Goal: Transaction & Acquisition: Register for event/course

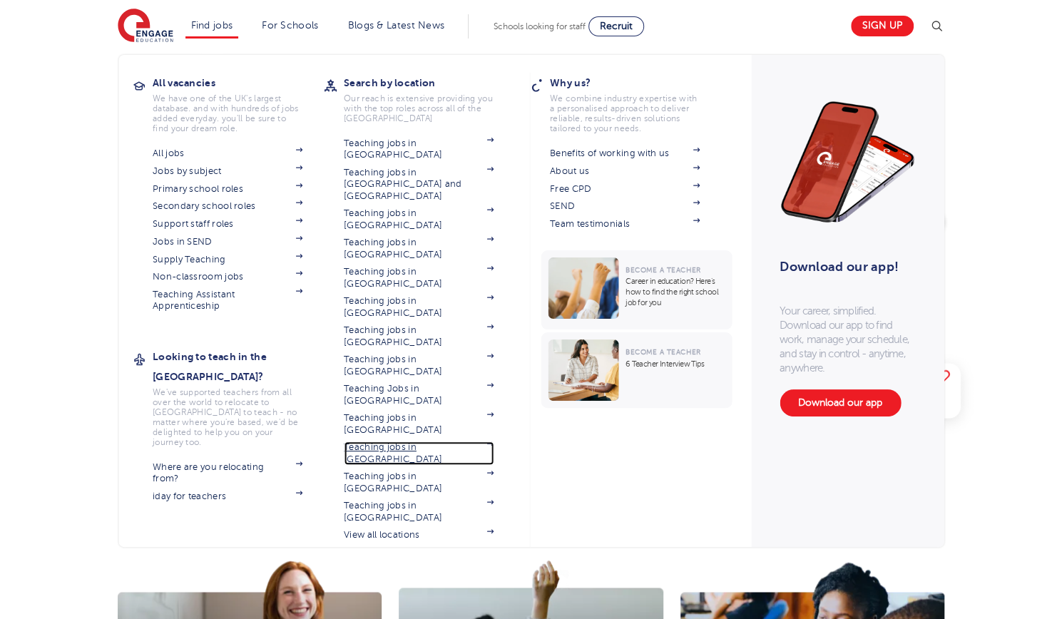
click at [447, 442] on link "Teaching jobs in [GEOGRAPHIC_DATA]" at bounding box center [419, 454] width 150 height 24
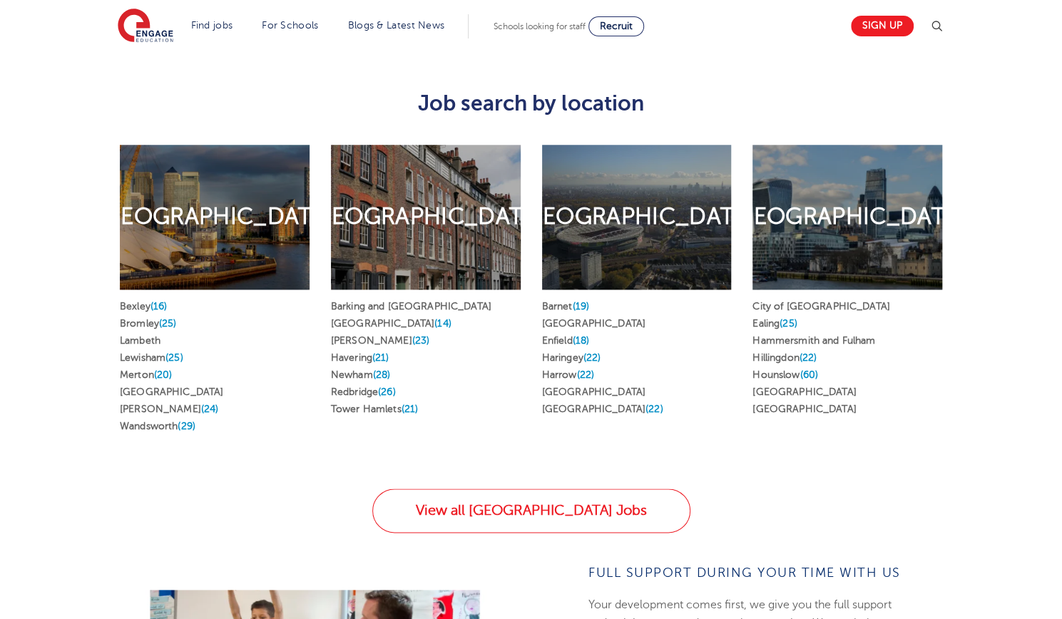
scroll to position [775, 0]
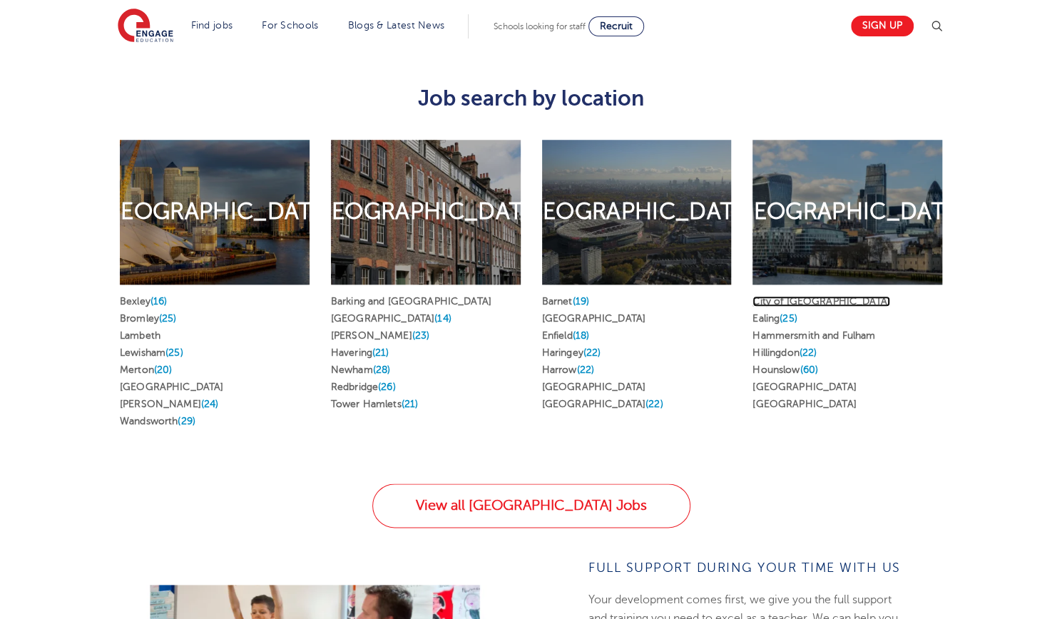
click at [797, 296] on link "City of London" at bounding box center [822, 301] width 138 height 11
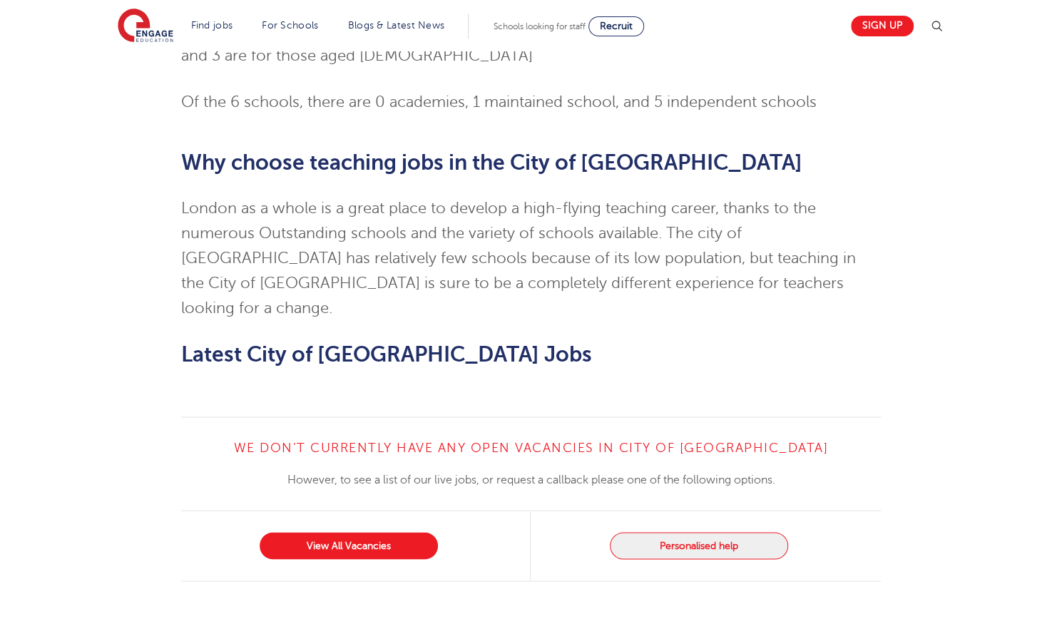
scroll to position [1166, 0]
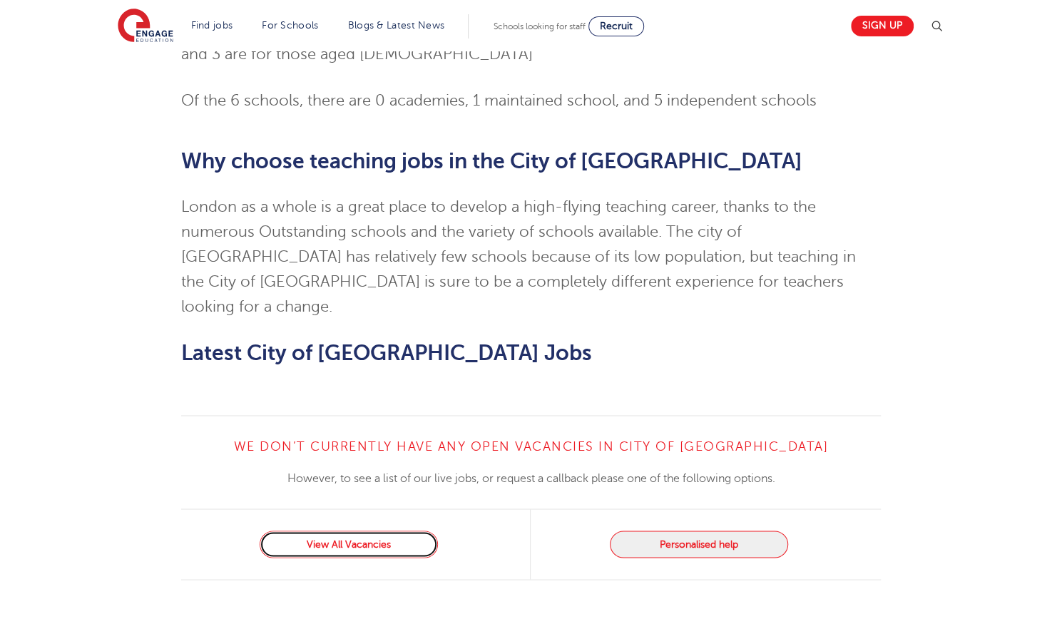
click at [362, 531] on link "View All Vacancies" at bounding box center [349, 544] width 178 height 27
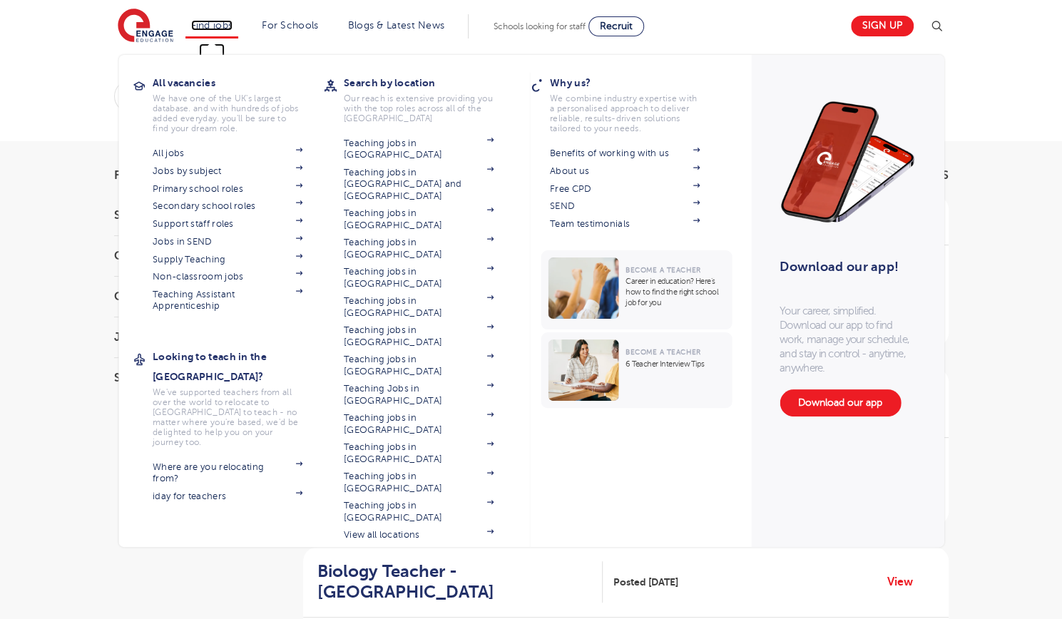
click at [203, 23] on link "Find jobs" at bounding box center [212, 25] width 42 height 11
click at [169, 152] on link "All jobs" at bounding box center [228, 153] width 150 height 11
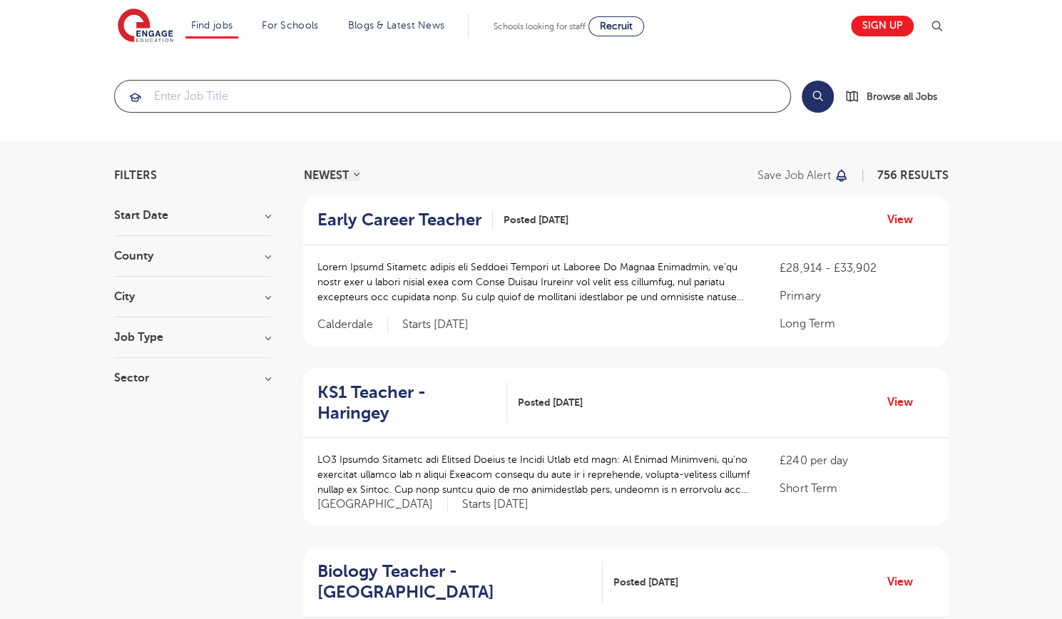
click at [322, 97] on input "search" at bounding box center [453, 96] width 676 height 31
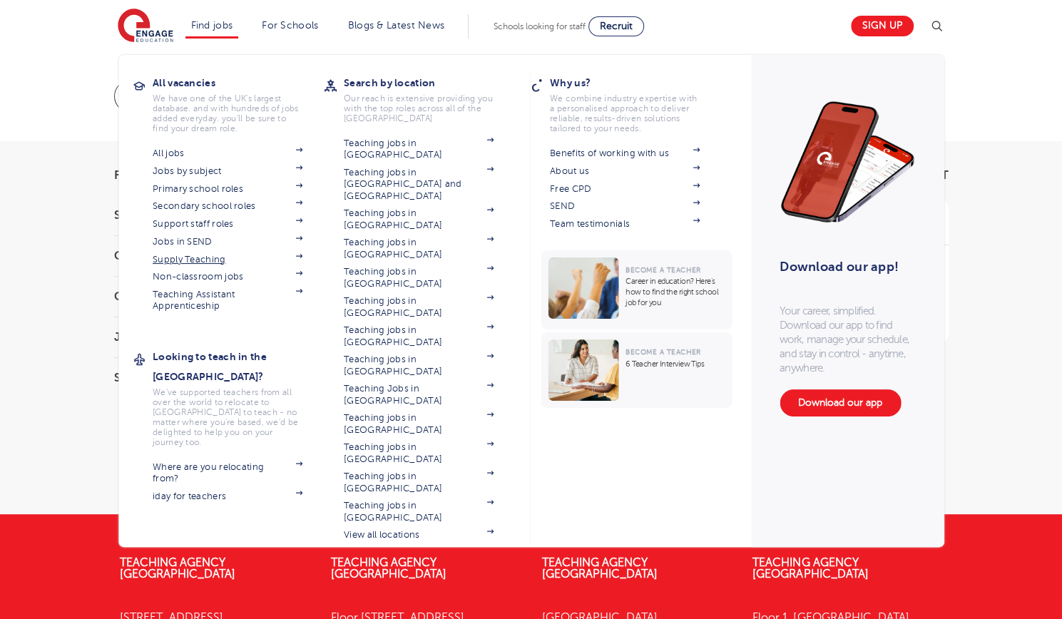
type input "history"
click at [217, 258] on link "Supply Teaching" at bounding box center [228, 259] width 150 height 11
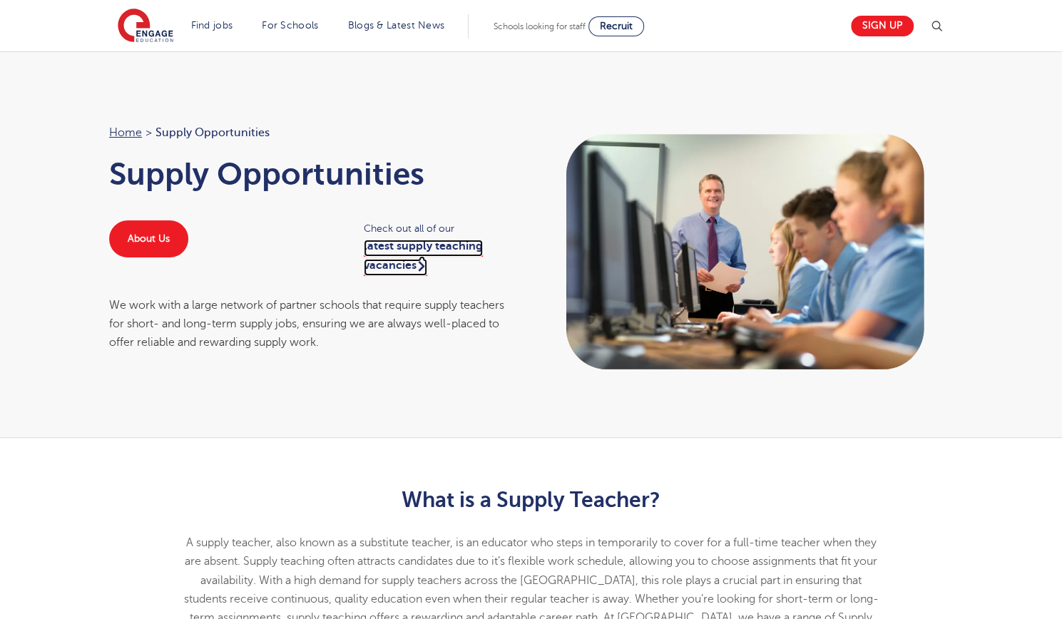
click at [398, 258] on link "latest supply teaching vacancies" at bounding box center [423, 258] width 119 height 36
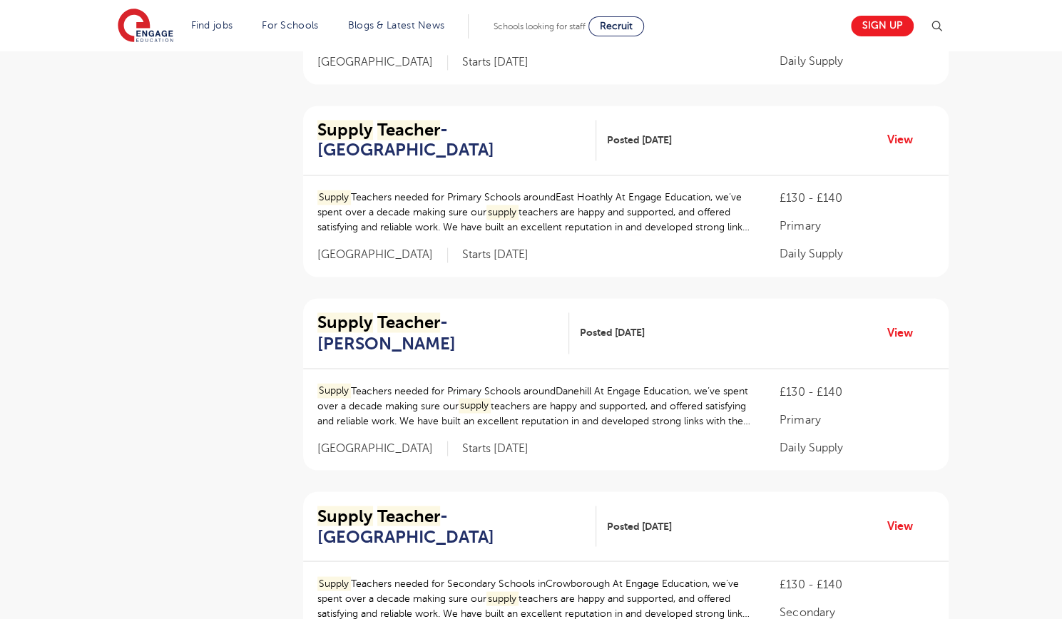
scroll to position [1480, 0]
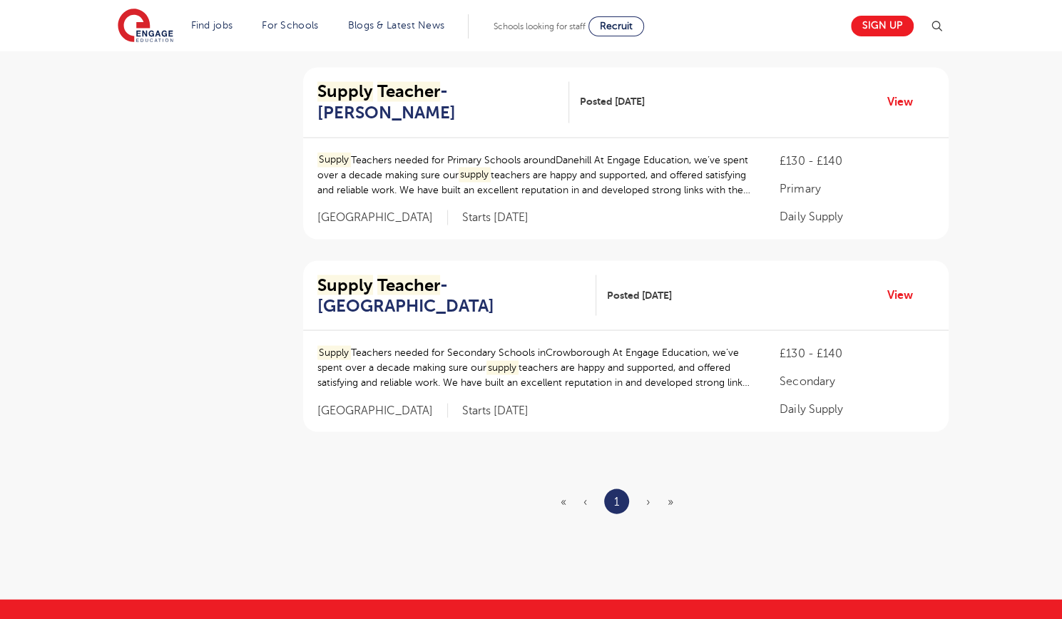
click at [648, 497] on span "›" at bounding box center [648, 501] width 4 height 13
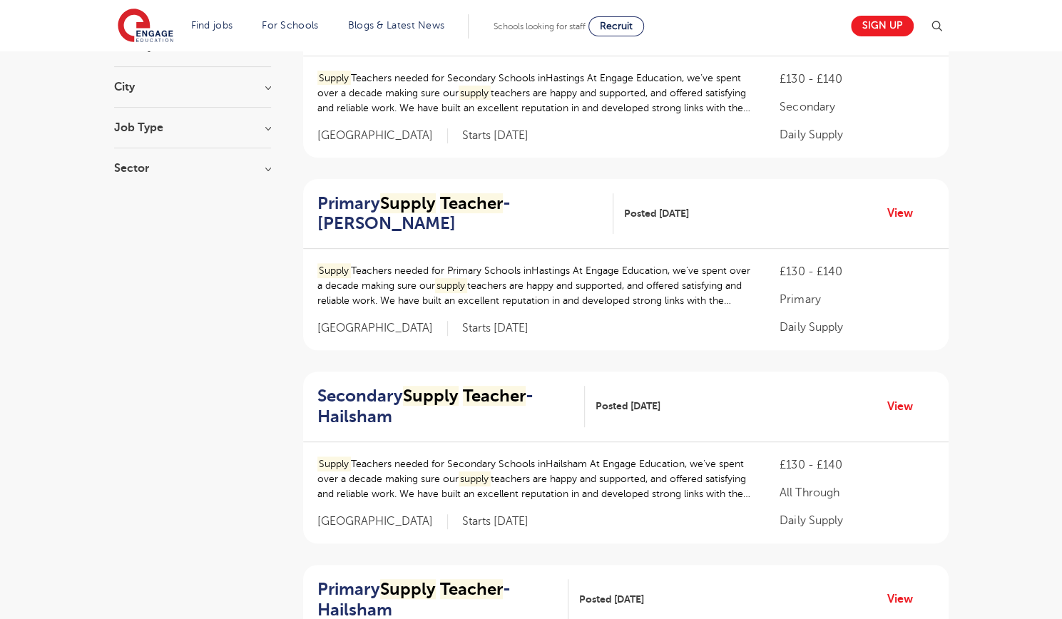
scroll to position [0, 0]
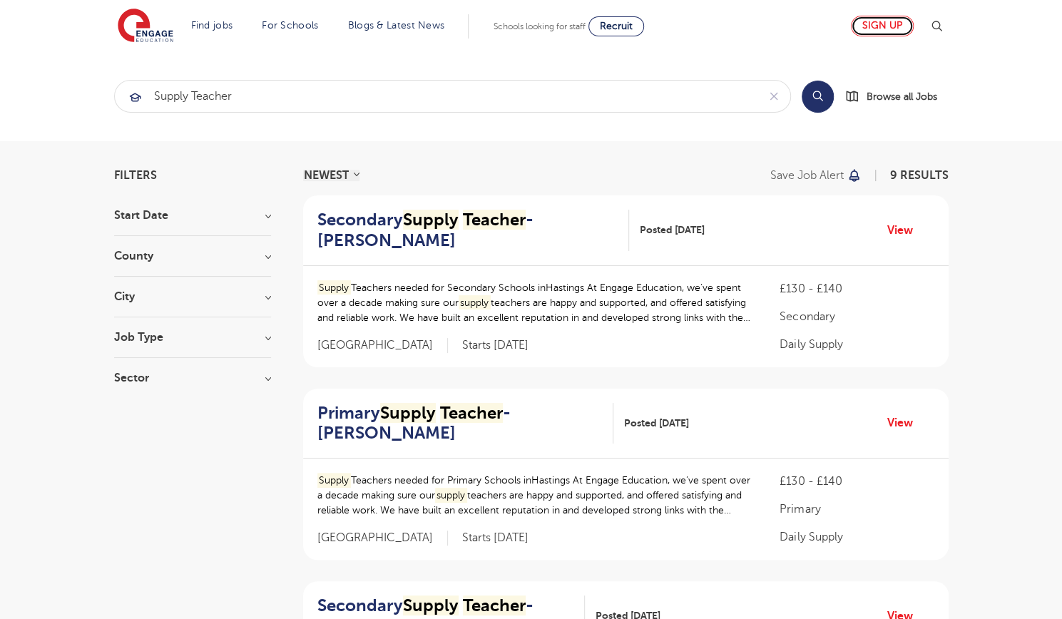
click at [876, 28] on link "Sign up" at bounding box center [882, 26] width 63 height 21
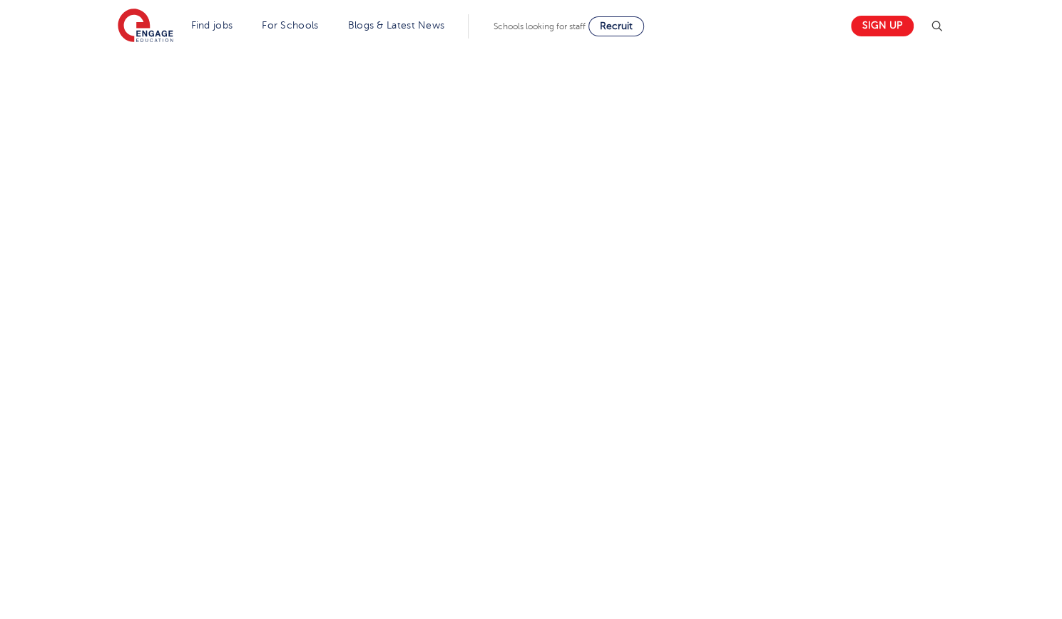
scroll to position [546, 0]
drag, startPoint x: 1002, startPoint y: 242, endPoint x: 993, endPoint y: 323, distance: 81.8
click at [993, 323] on div "Let us know more about you!" at bounding box center [531, 317] width 1062 height 850
click at [920, 331] on div "Let us know more about you!" at bounding box center [530, 317] width 865 height 750
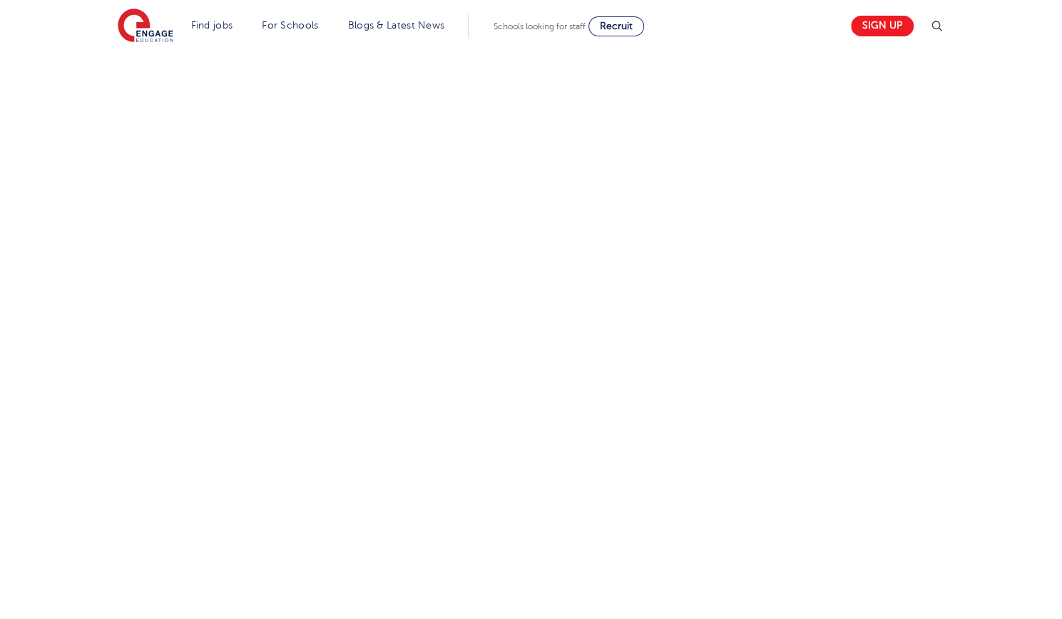
scroll to position [740, 0]
click at [843, 300] on div "Let us know more about you!" at bounding box center [530, 202] width 865 height 909
click at [855, 247] on div "Let us know more about you!" at bounding box center [530, 192] width 865 height 888
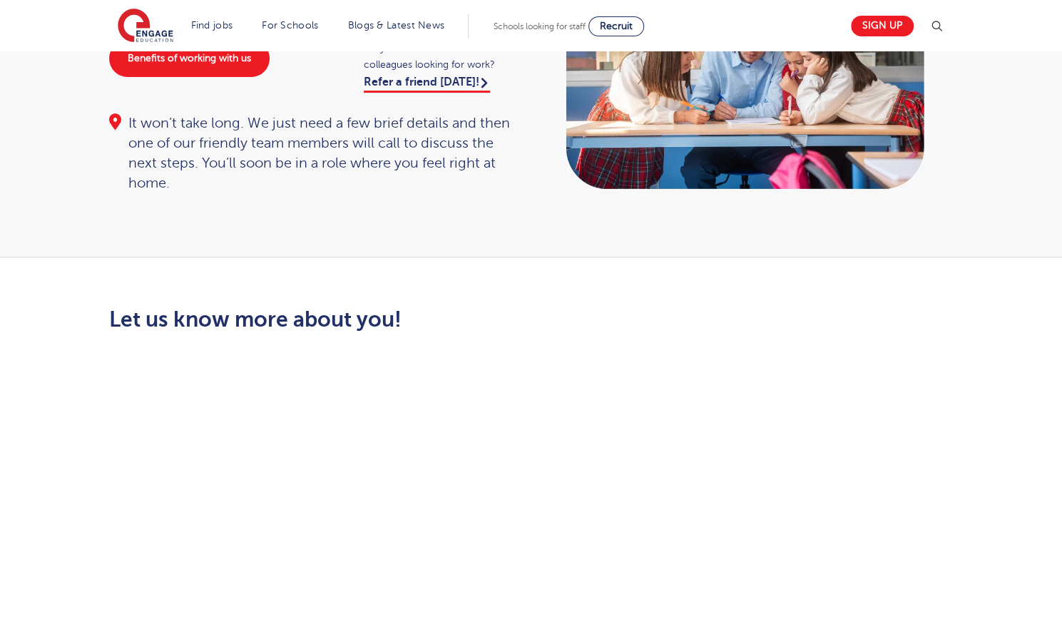
scroll to position [80, 0]
